Goal: Task Accomplishment & Management: Manage account settings

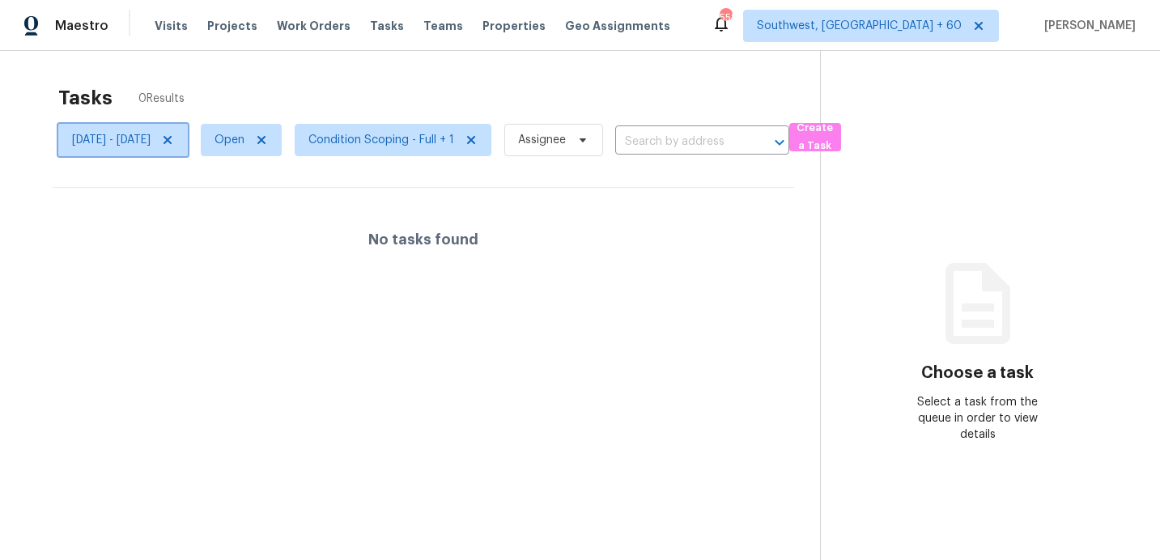
click at [180, 154] on span "Tue, Sep 23 - Tue, Sep 23" at bounding box center [122, 140] width 129 height 32
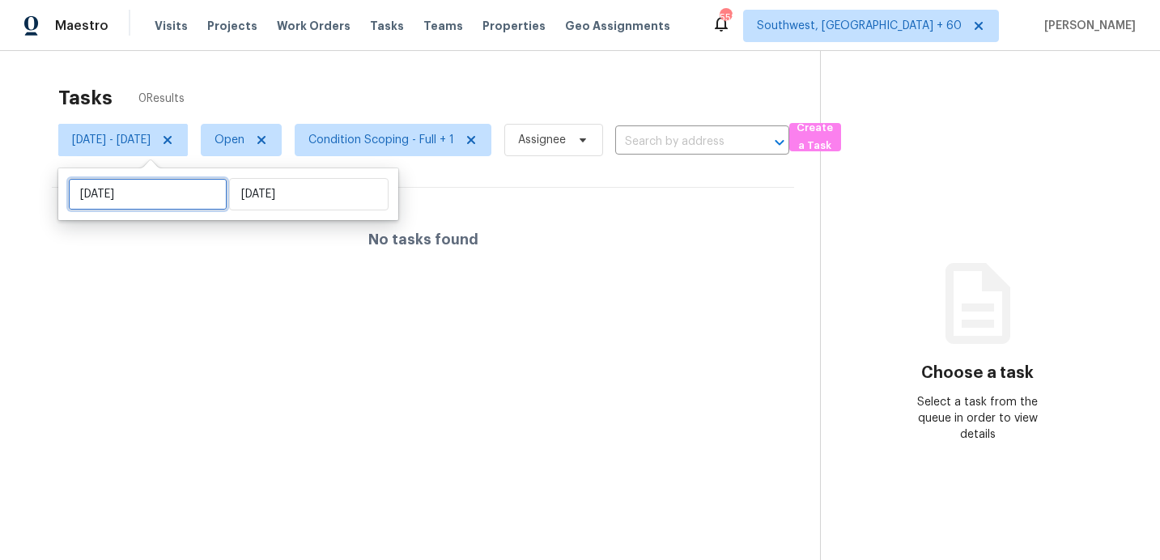
select select "8"
select select "2025"
select select "9"
select select "2025"
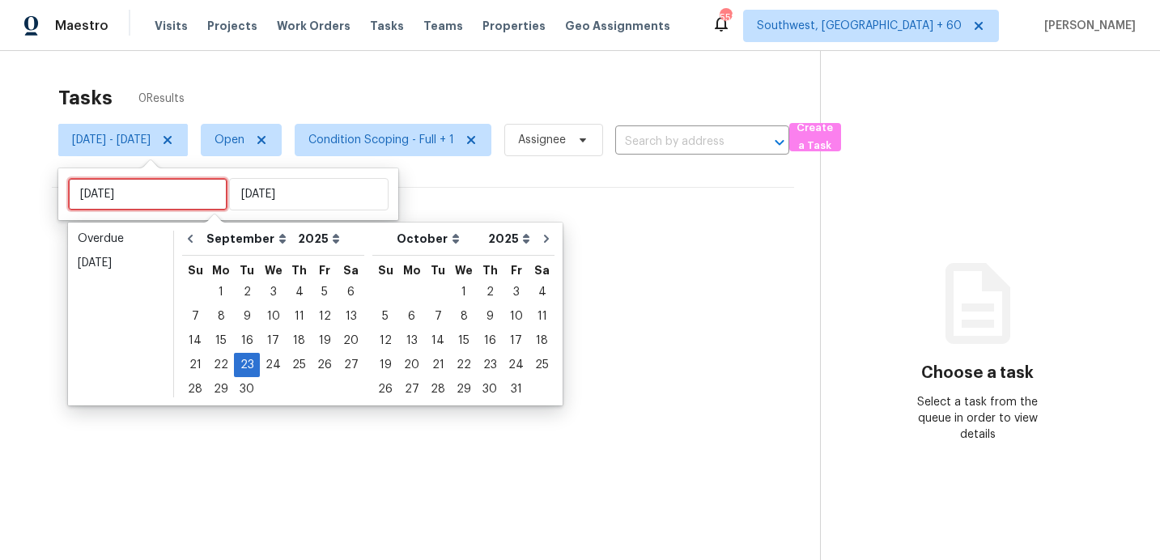
click at [181, 199] on input "Tue, Sep 23" at bounding box center [147, 194] width 159 height 32
type input "Wed, Sep 24"
click at [278, 367] on div "24" at bounding box center [273, 365] width 27 height 23
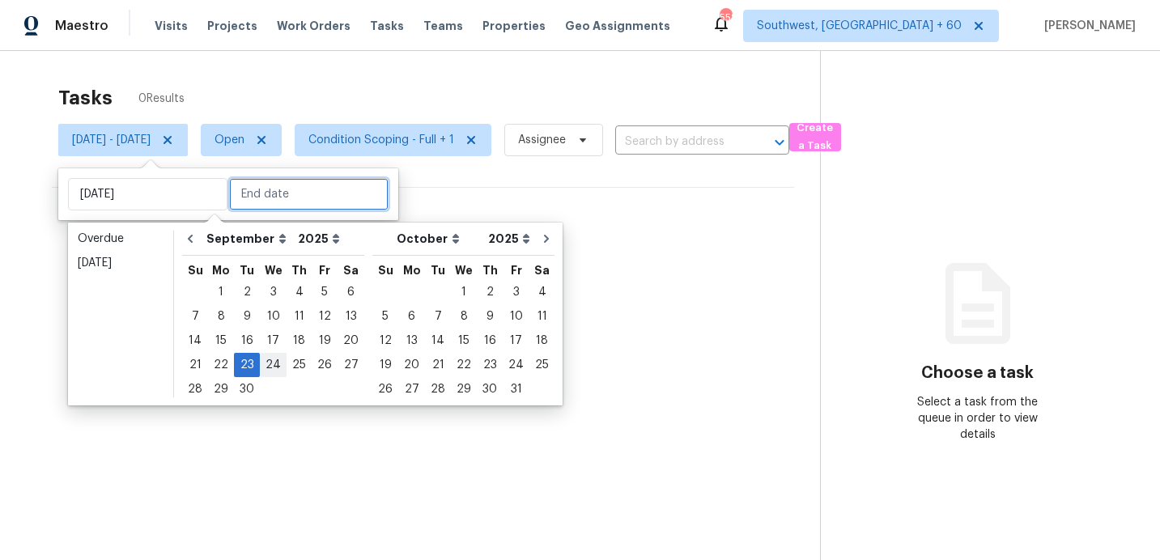
type input "Wed, Sep 24"
type input "Tue, Sep 23"
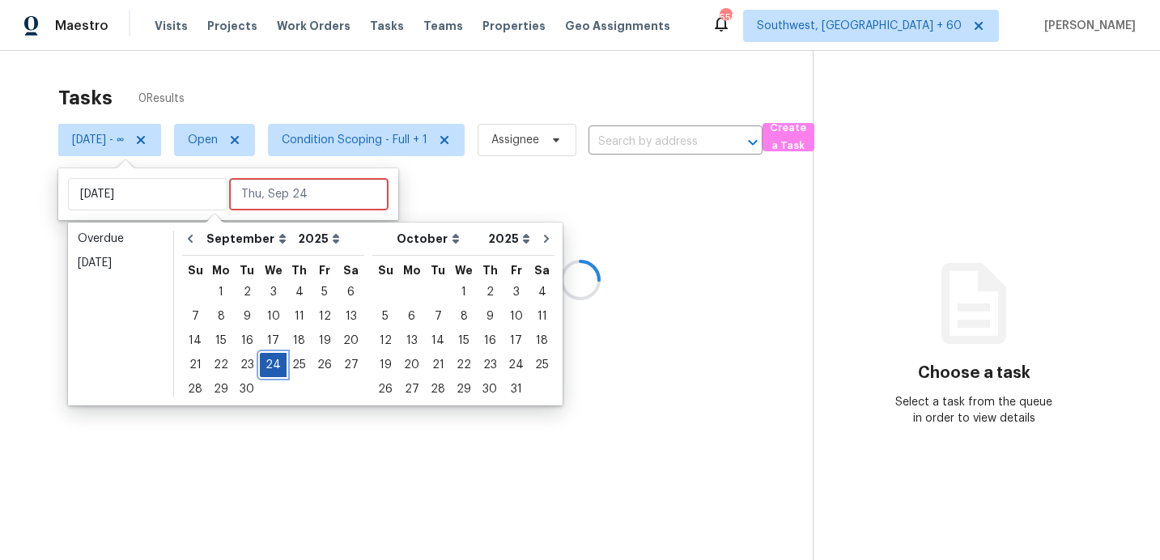
click at [278, 367] on div "24" at bounding box center [273, 365] width 27 height 23
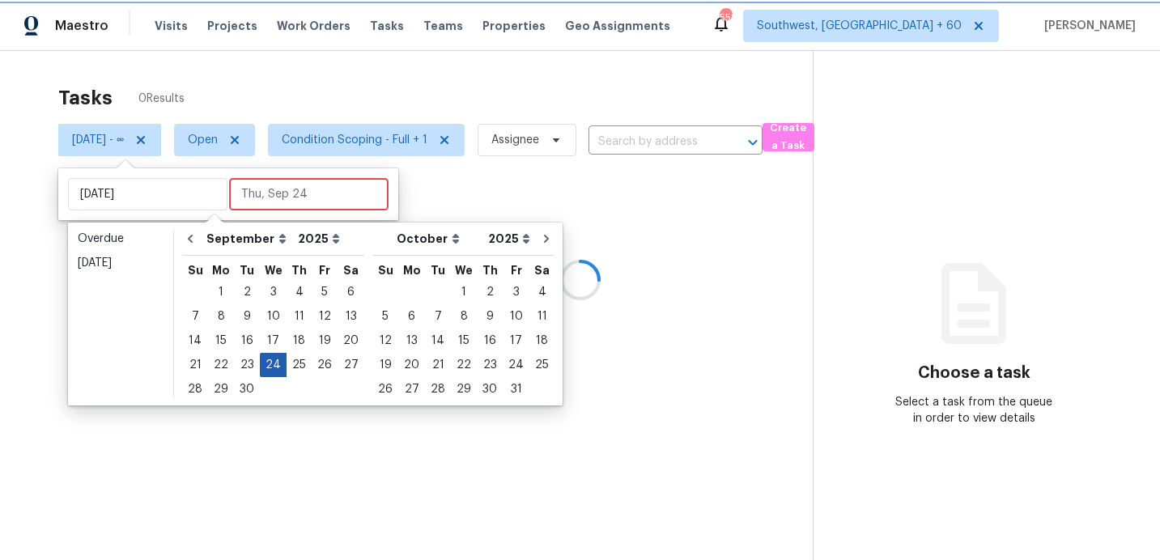
type input "Wed, Sep 24"
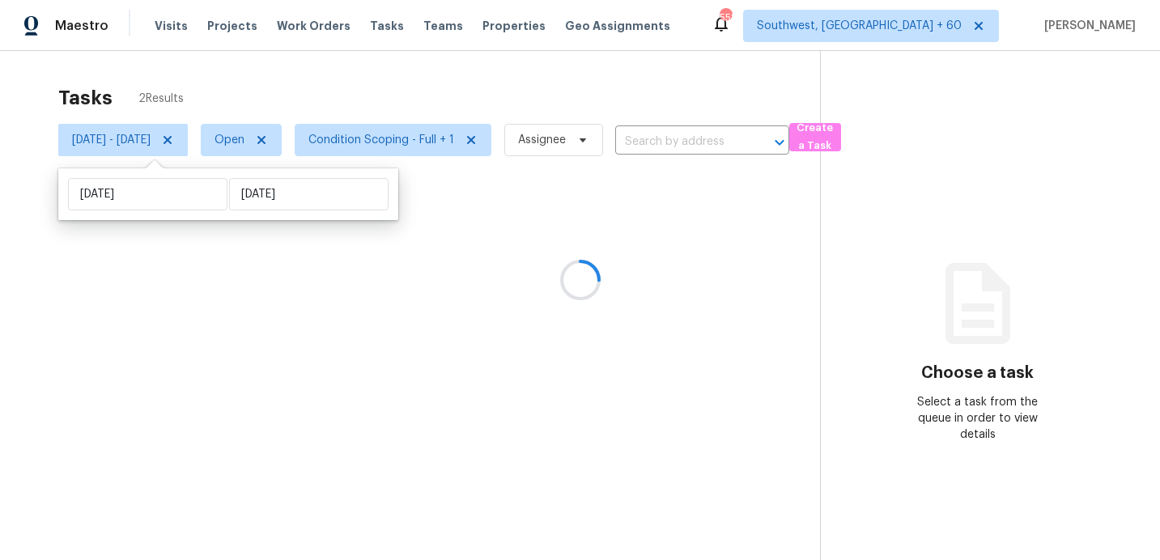
click at [413, 102] on div "Tasks 2 Results" at bounding box center [438, 98] width 761 height 42
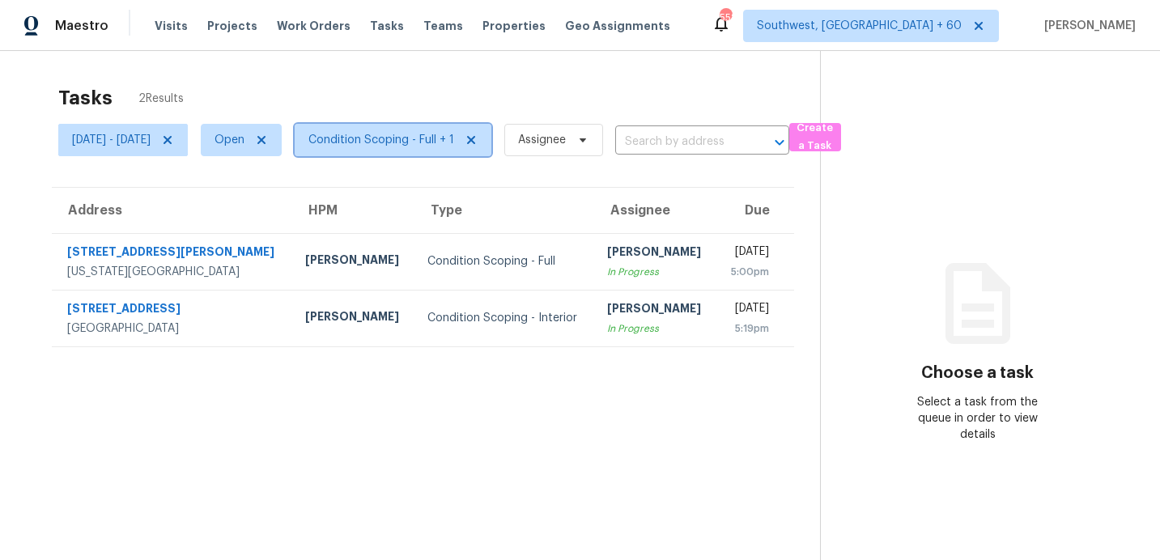
click at [419, 140] on span "Condition Scoping - Full + 1" at bounding box center [381, 140] width 146 height 16
click at [151, 134] on span "[DATE] - [DATE]" at bounding box center [111, 140] width 78 height 16
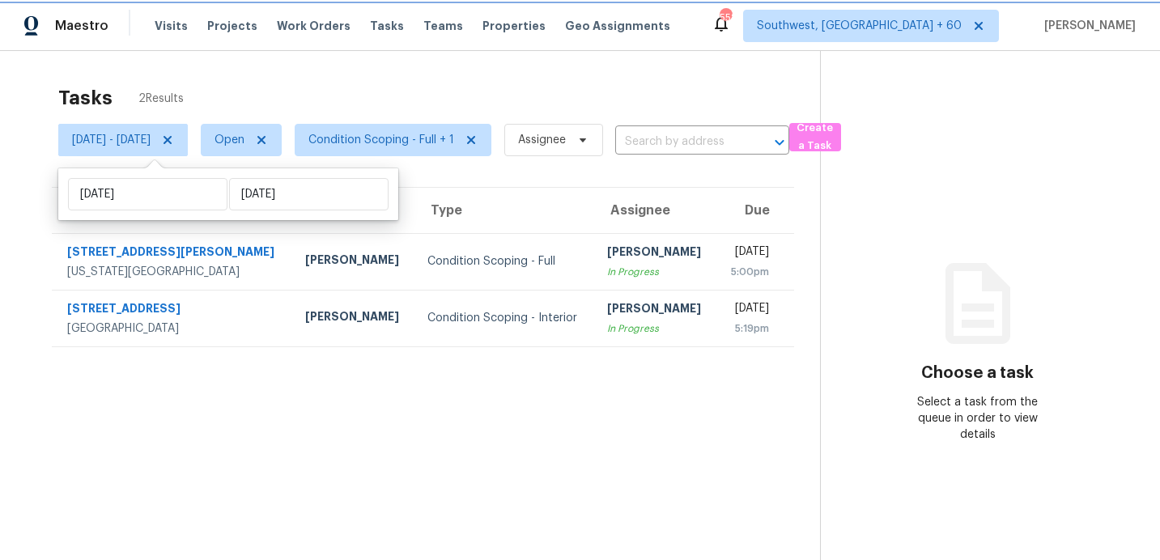
click at [174, 144] on icon at bounding box center [167, 140] width 13 height 13
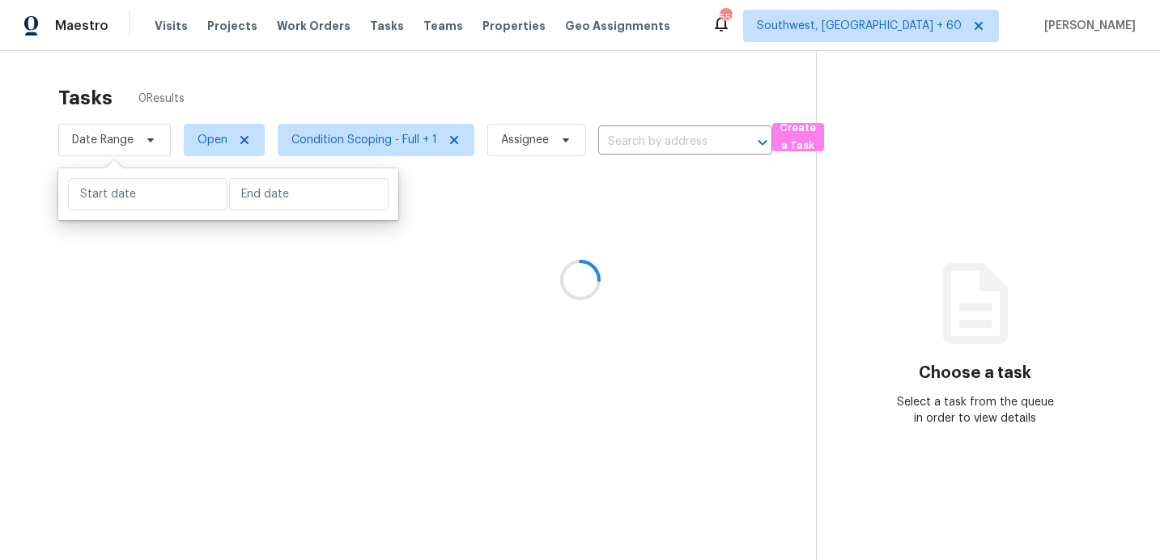
click at [247, 97] on div at bounding box center [580, 280] width 1160 height 560
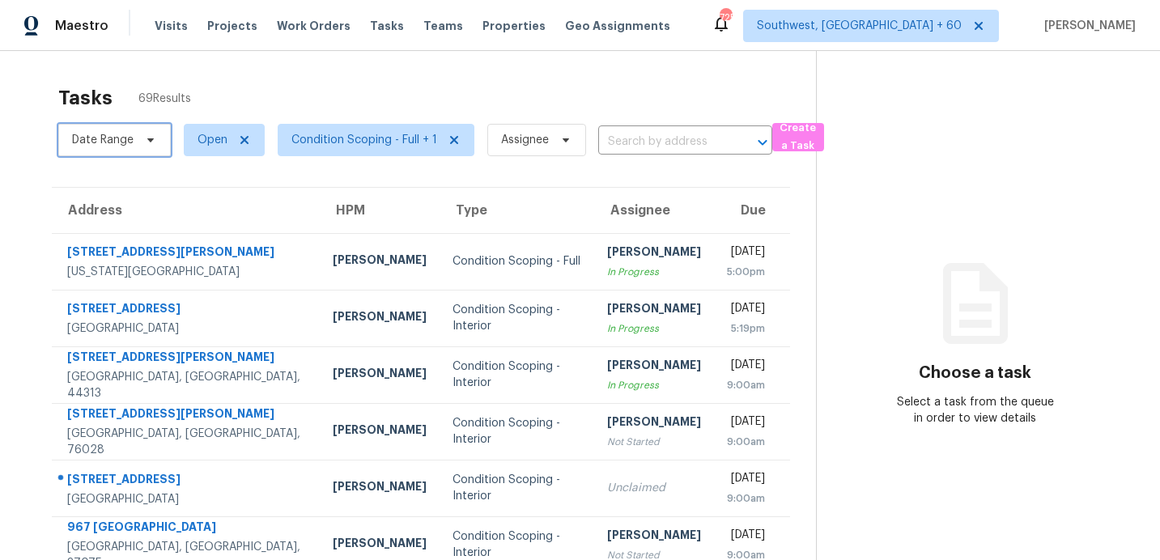
click at [108, 142] on span "Date Range" at bounding box center [102, 140] width 61 height 16
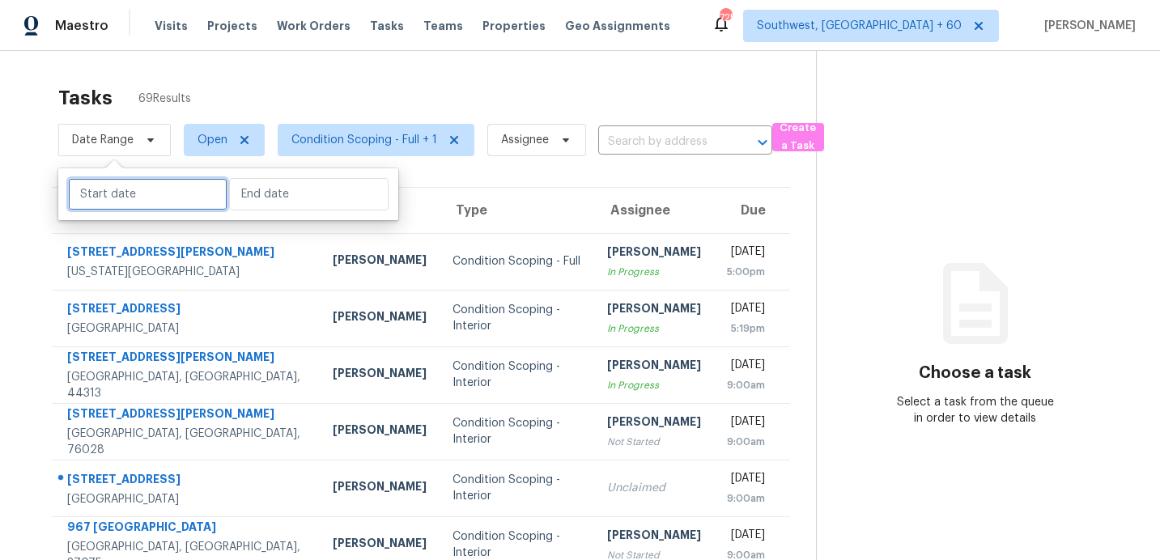
click at [135, 208] on input "text" at bounding box center [147, 194] width 159 height 32
select select "8"
select select "2025"
select select "9"
select select "2025"
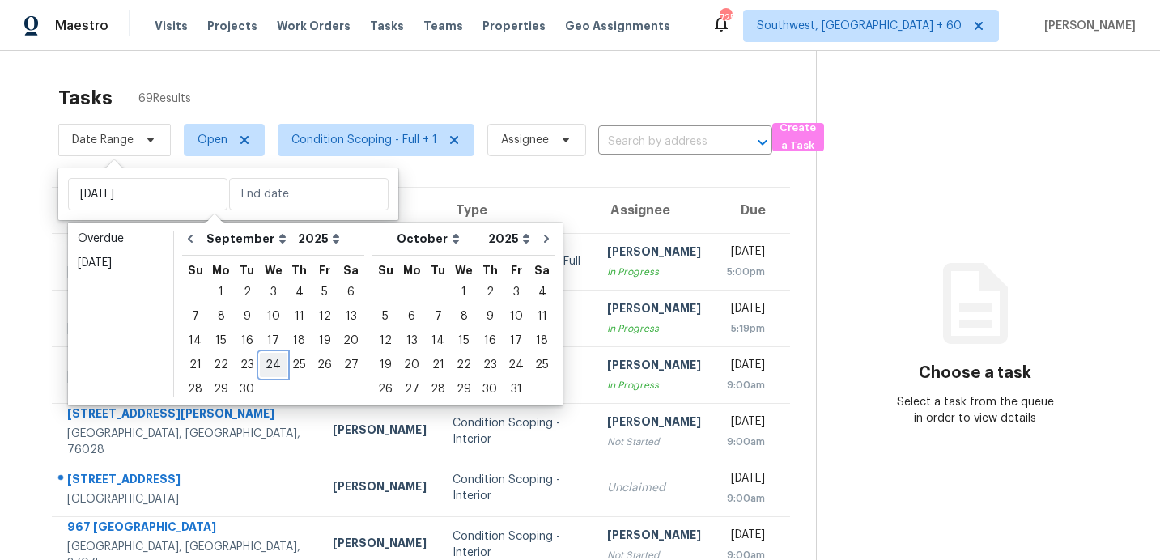
click at [269, 363] on div "24" at bounding box center [273, 365] width 27 height 23
type input "[DATE]"
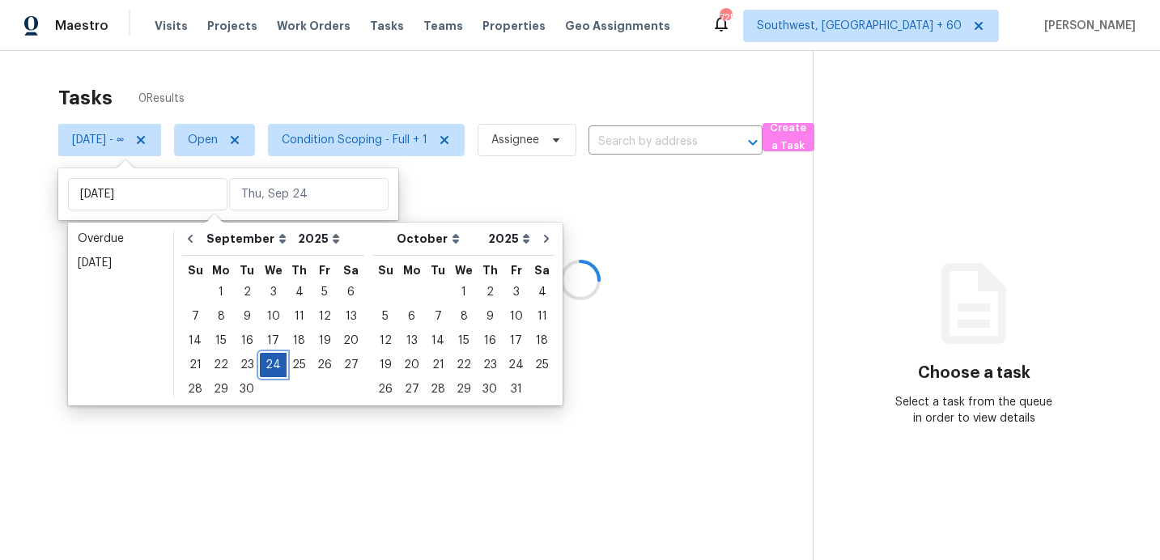
click at [269, 363] on div "24" at bounding box center [273, 365] width 27 height 23
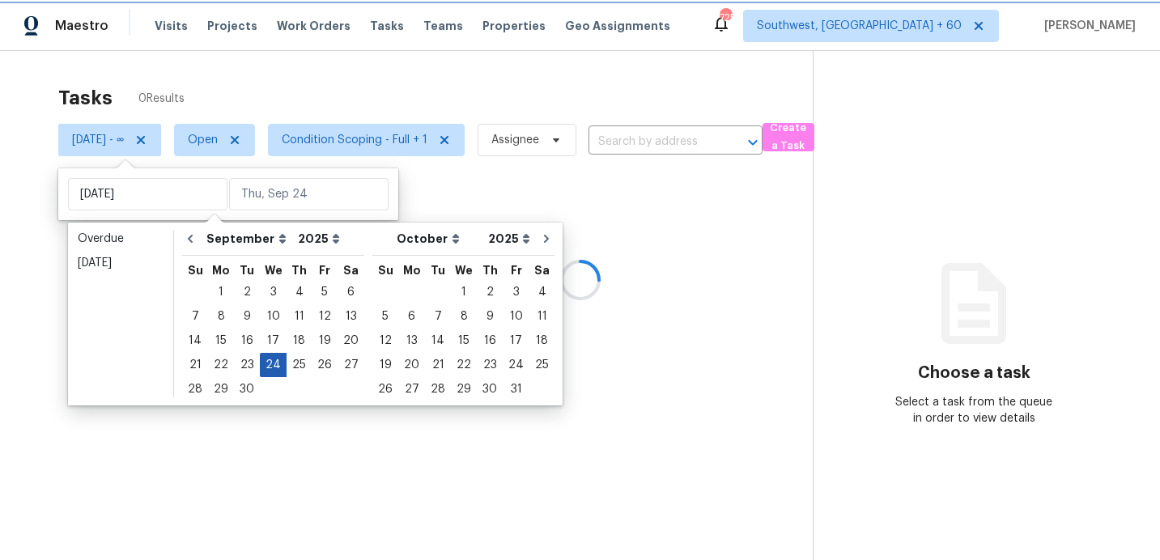
type input "Wed, Sep 24"
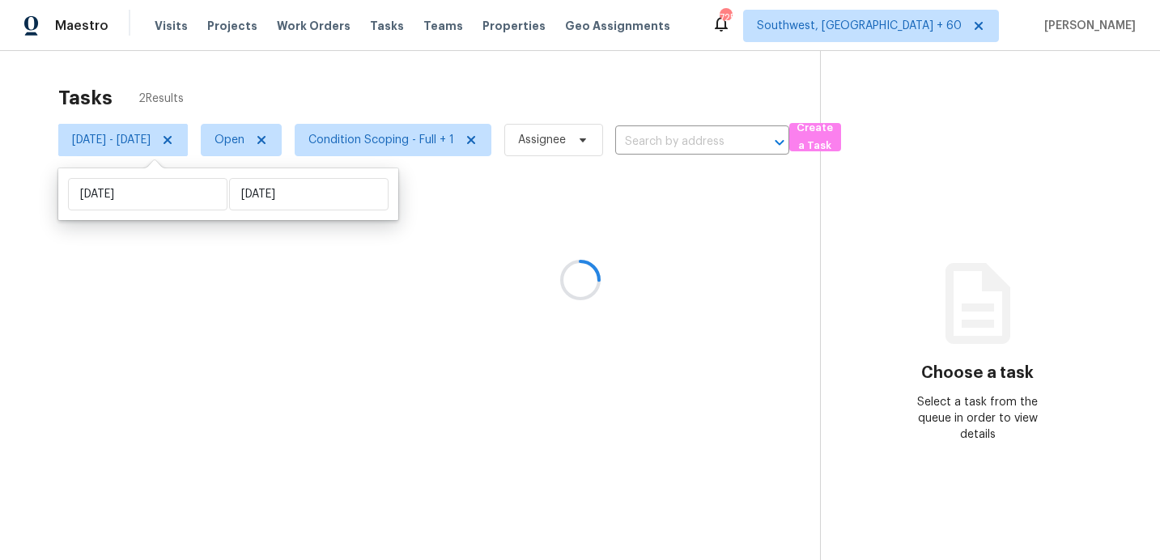
click at [299, 83] on div at bounding box center [580, 280] width 1160 height 560
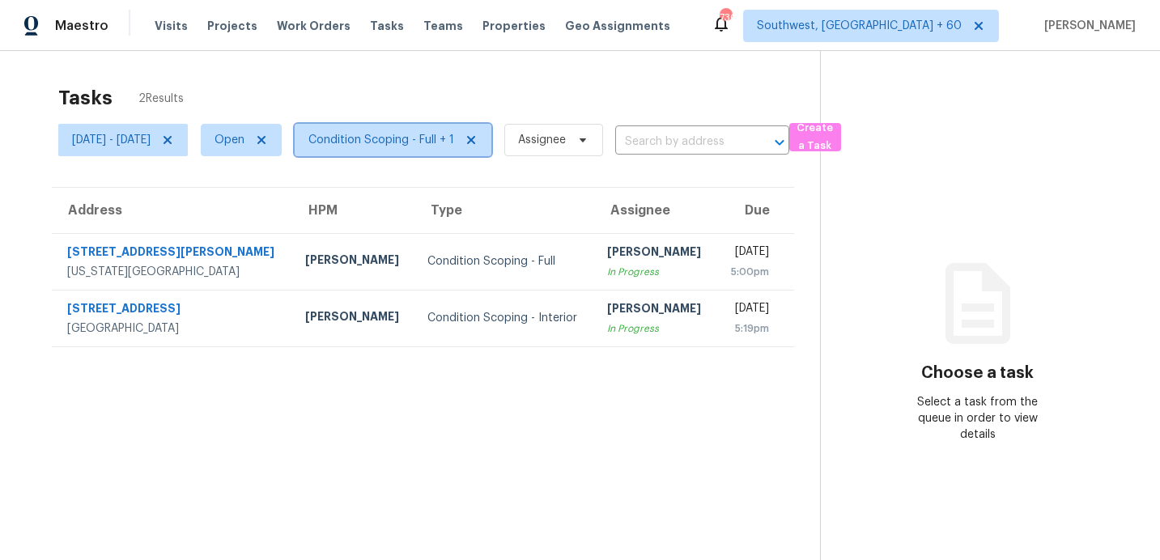
click at [433, 141] on span "Condition Scoping - Full + 1" at bounding box center [381, 140] width 146 height 16
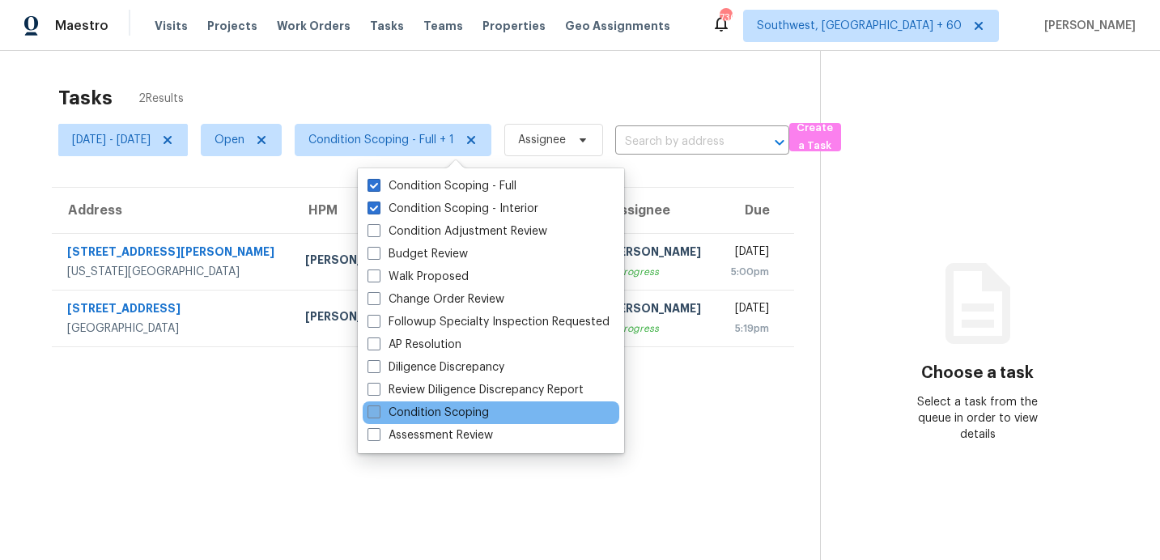
click at [427, 409] on label "Condition Scoping" at bounding box center [427, 413] width 121 height 16
click at [378, 409] on input "Condition Scoping" at bounding box center [372, 410] width 11 height 11
checkbox input "true"
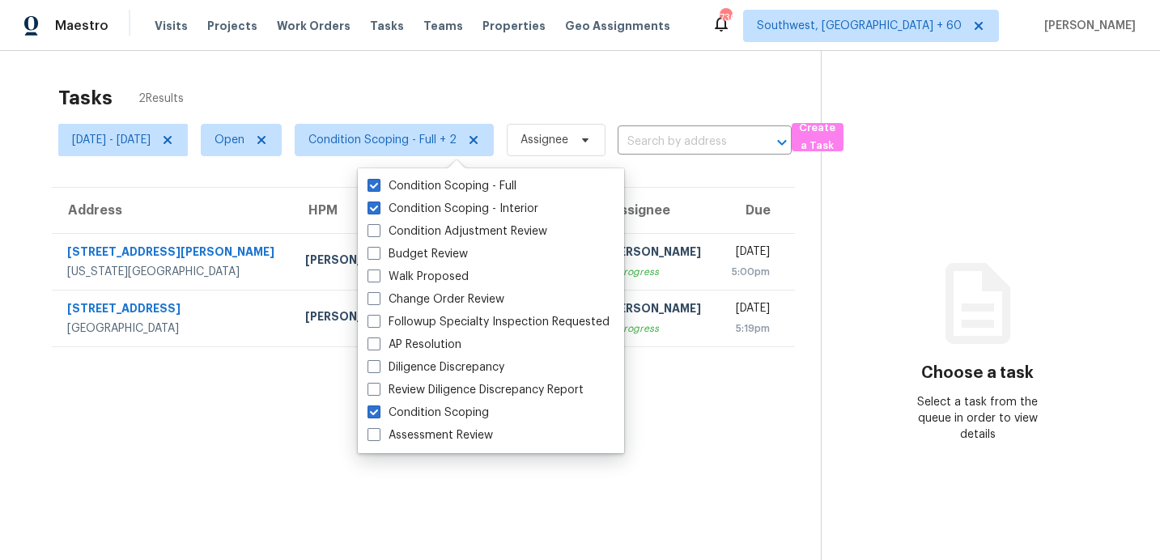
click at [468, 74] on div "Tasks 2 Results [DATE] - [DATE] Open Condition Scoping - Full + 2 Assignee ​ Cr…" at bounding box center [580, 331] width 1160 height 560
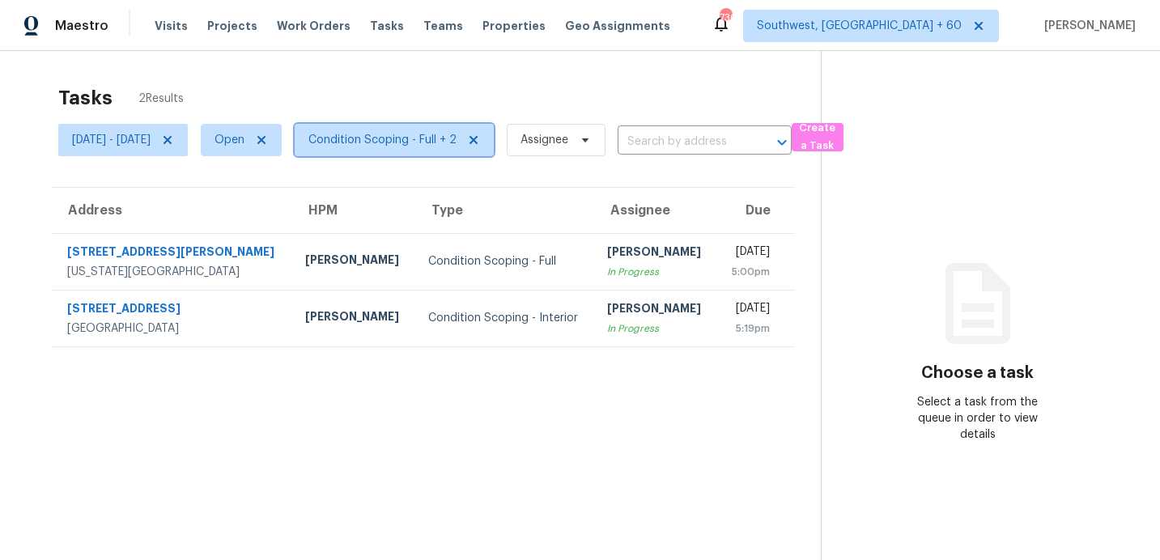
click at [456, 133] on span "Condition Scoping - Full + 2" at bounding box center [382, 140] width 148 height 16
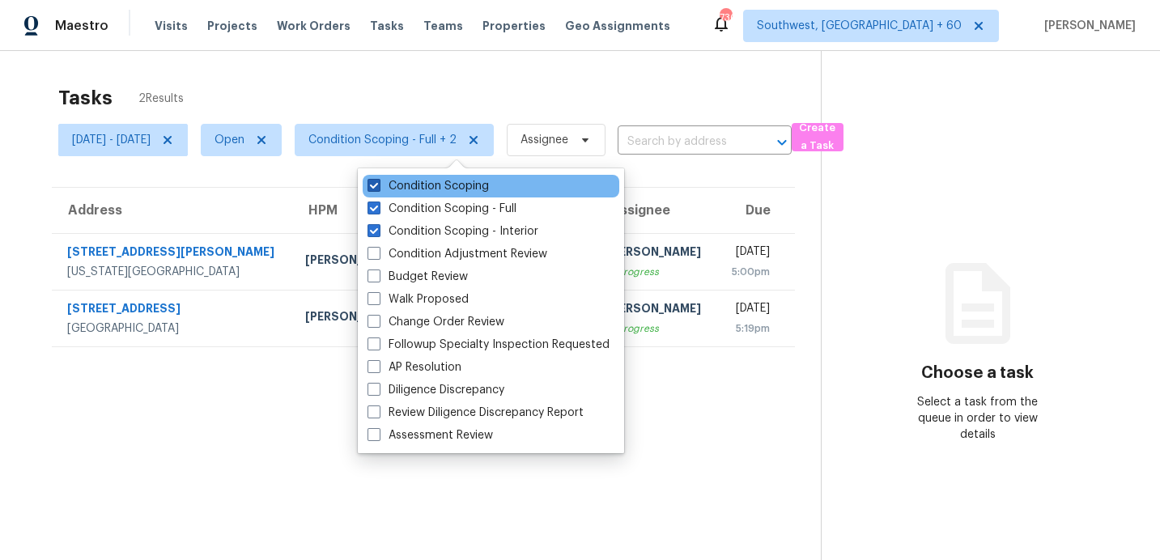
click at [449, 183] on label "Condition Scoping" at bounding box center [427, 186] width 121 height 16
click at [378, 183] on input "Condition Scoping" at bounding box center [372, 183] width 11 height 11
checkbox input "false"
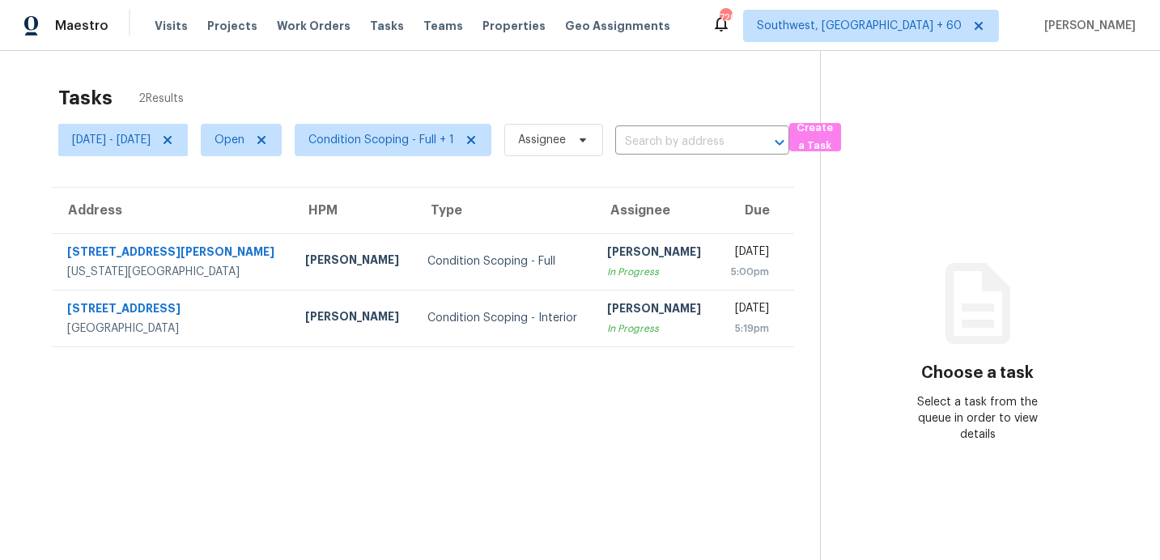
click at [418, 91] on div "Tasks 2 Results" at bounding box center [438, 98] width 761 height 42
